Goal: Navigation & Orientation: Find specific page/section

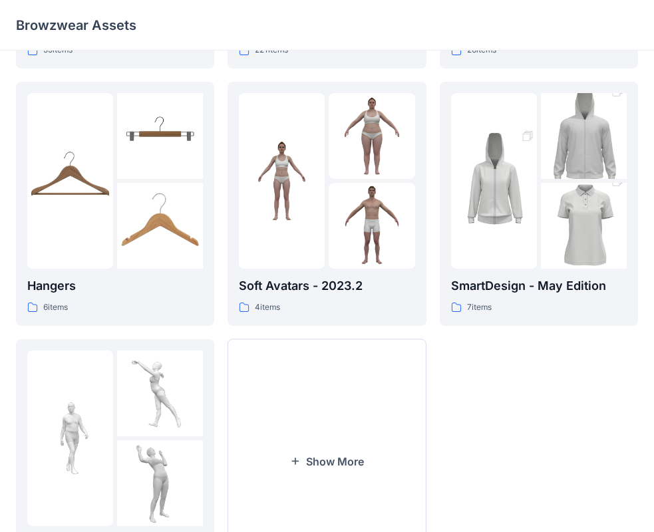
scroll to position [266, 0]
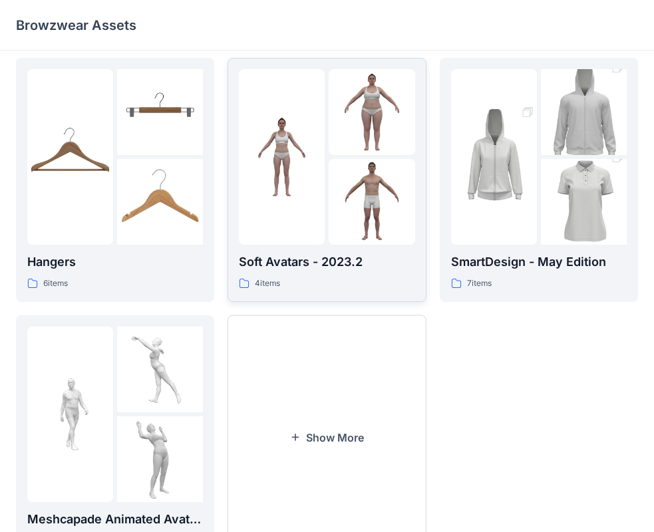
click at [363, 180] on img at bounding box center [372, 202] width 86 height 86
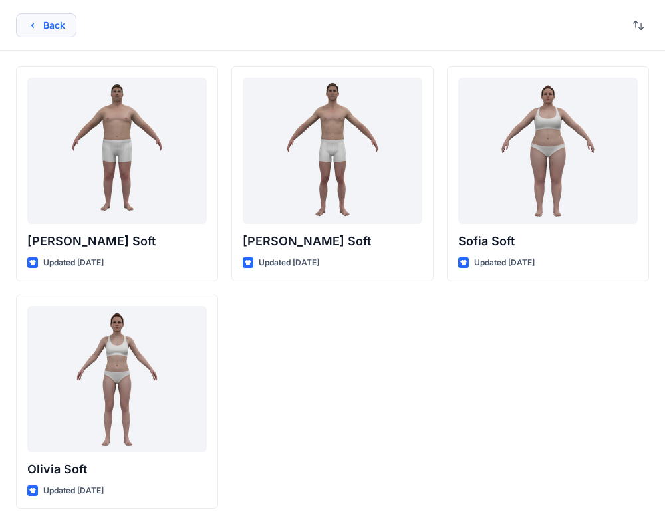
click at [31, 29] on icon "button" at bounding box center [32, 25] width 11 height 11
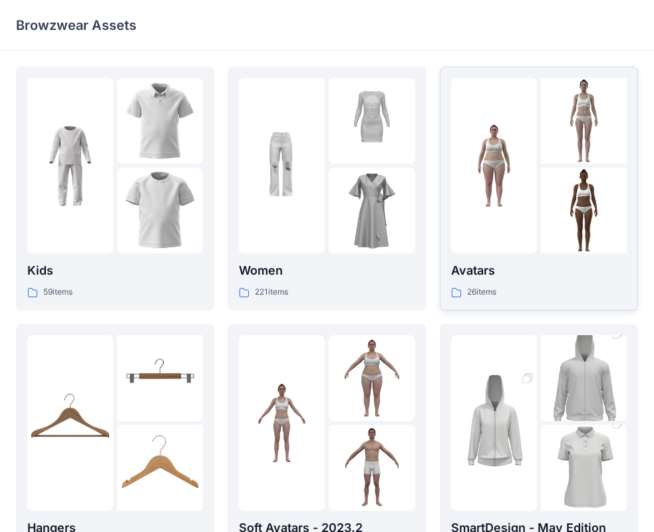
click at [492, 180] on img at bounding box center [494, 166] width 86 height 86
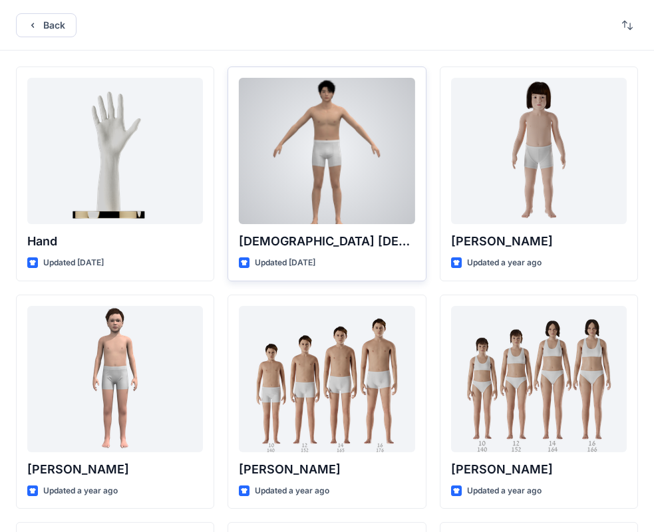
click at [377, 156] on div at bounding box center [327, 151] width 176 height 146
